Goal: Navigation & Orientation: Find specific page/section

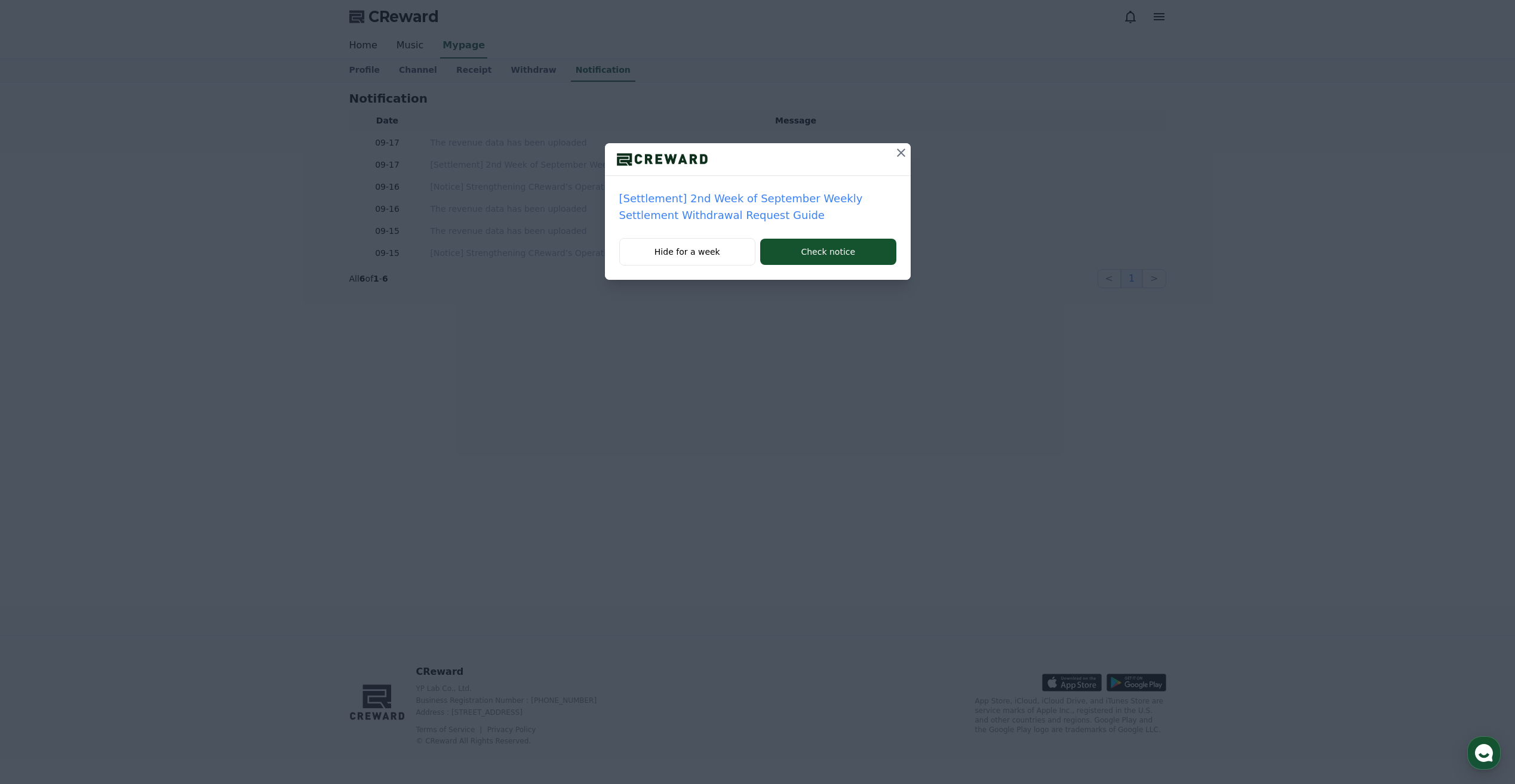
drag, startPoint x: 900, startPoint y: 156, endPoint x: 911, endPoint y: 156, distance: 11.0
click at [901, 156] on icon at bounding box center [901, 153] width 14 height 14
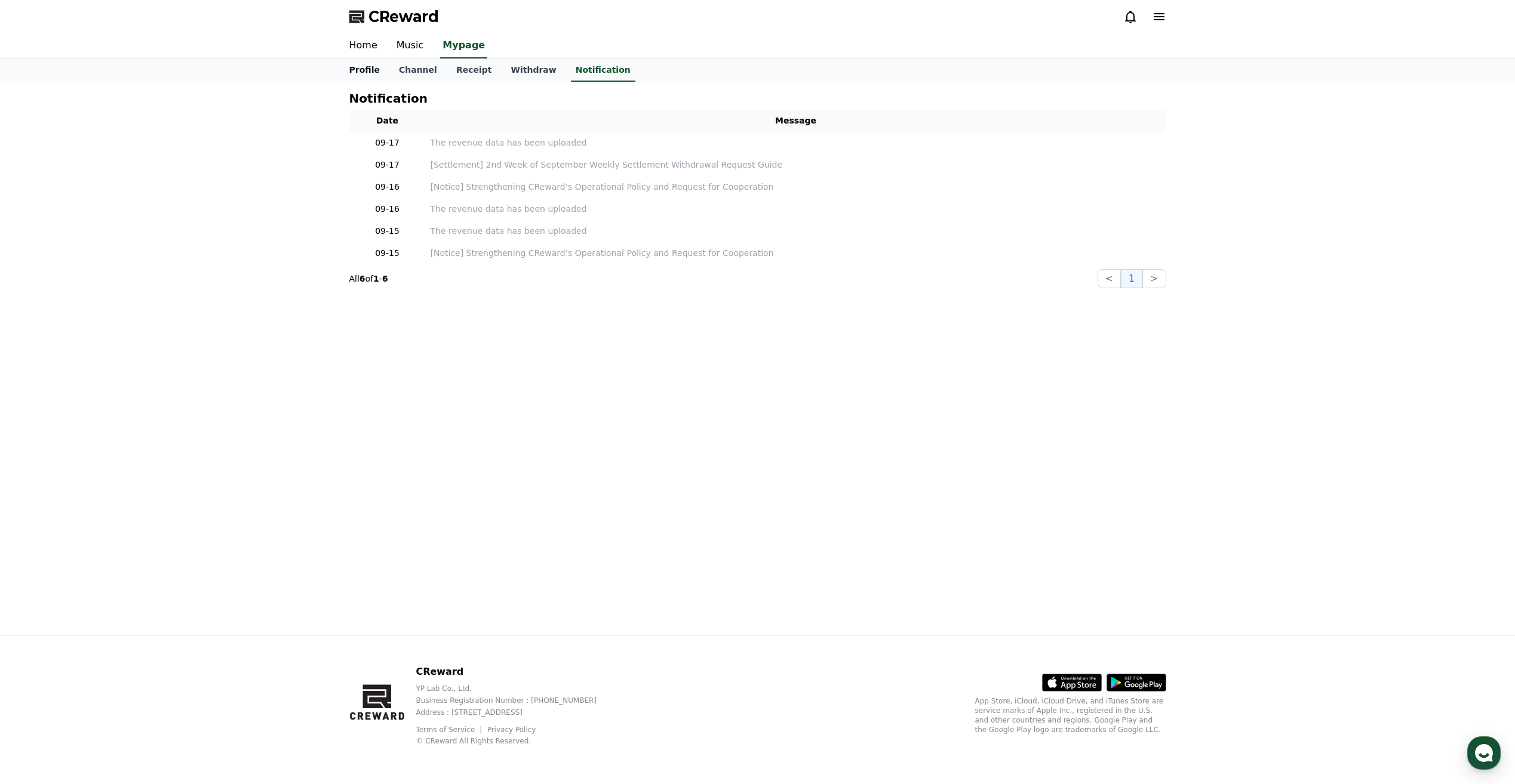
click at [356, 68] on link "Profile" at bounding box center [364, 71] width 49 height 23
select select "**********"
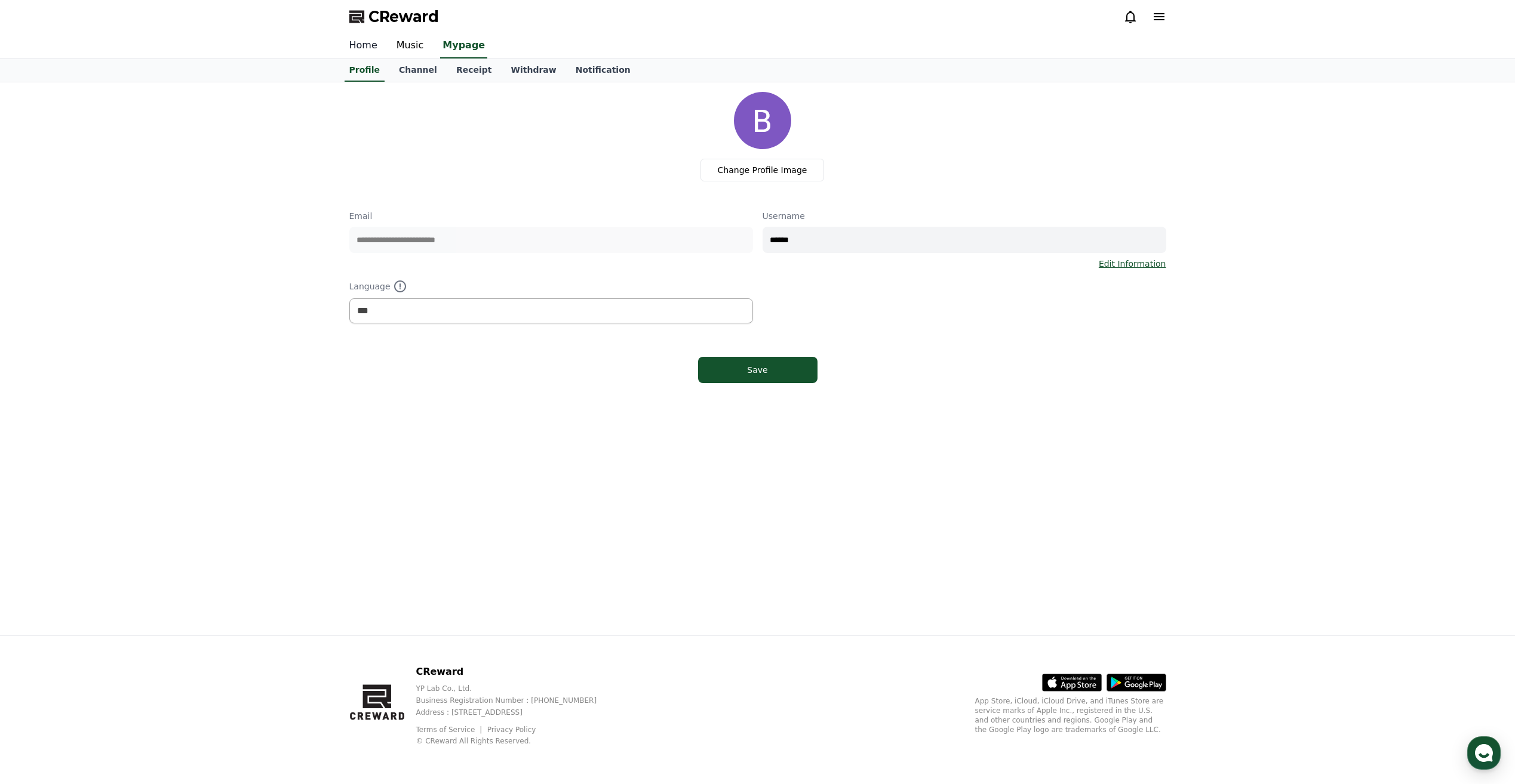
click at [361, 46] on link "Home" at bounding box center [363, 46] width 47 height 25
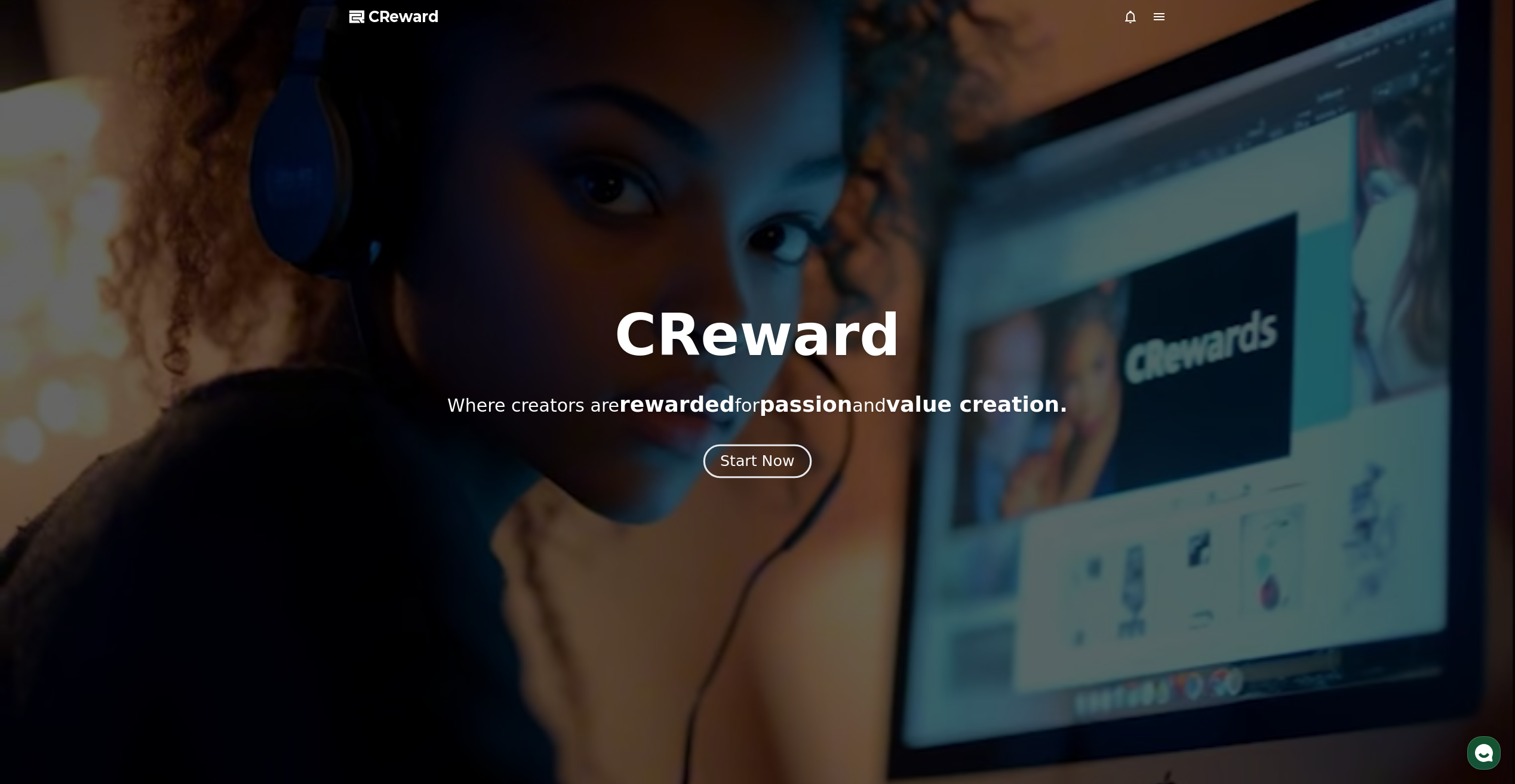
click at [776, 473] on button "Start Now" at bounding box center [758, 461] width 108 height 34
